Goal: Information Seeking & Learning: Check status

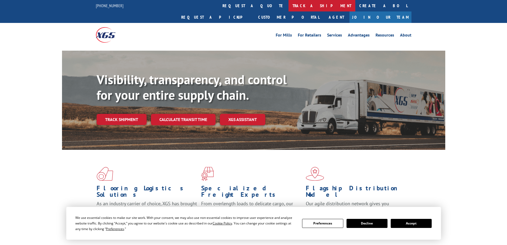
click at [289, 3] on link "track a shipment" at bounding box center [322, 5] width 67 height 11
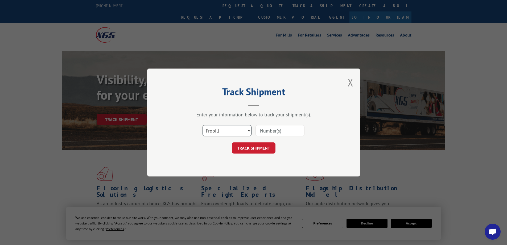
drag, startPoint x: 226, startPoint y: 132, endPoint x: 266, endPoint y: 128, distance: 40.1
click at [227, 132] on select "Select category... Probill BOL PO" at bounding box center [227, 130] width 49 height 11
click at [279, 132] on input at bounding box center [280, 130] width 49 height 11
paste input "17618088"
type input "17618088"
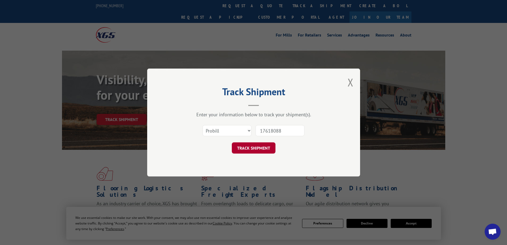
click at [262, 144] on button "TRACK SHIPMENT" at bounding box center [254, 147] width 44 height 11
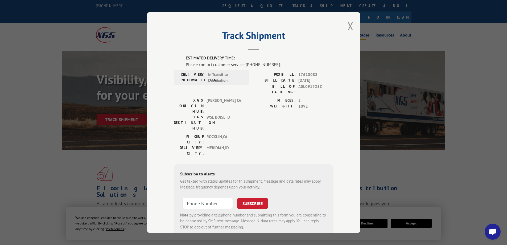
click at [351, 26] on button "Close modal" at bounding box center [351, 26] width 6 height 14
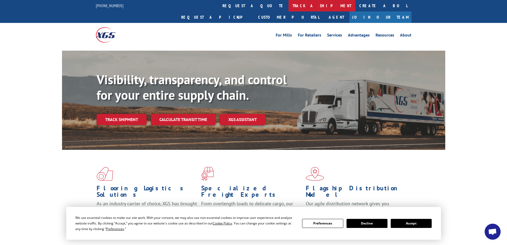
click at [289, 4] on link "track a shipment" at bounding box center [322, 5] width 67 height 11
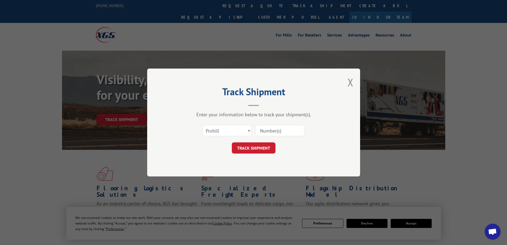
paste input "17629648"
type input "17629648"
click at [250, 151] on button "TRACK SHIPMENT" at bounding box center [254, 147] width 44 height 11
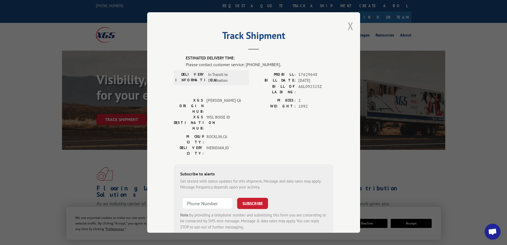
click at [348, 23] on button "Close modal" at bounding box center [351, 26] width 6 height 14
